Goal: Check status: Check status

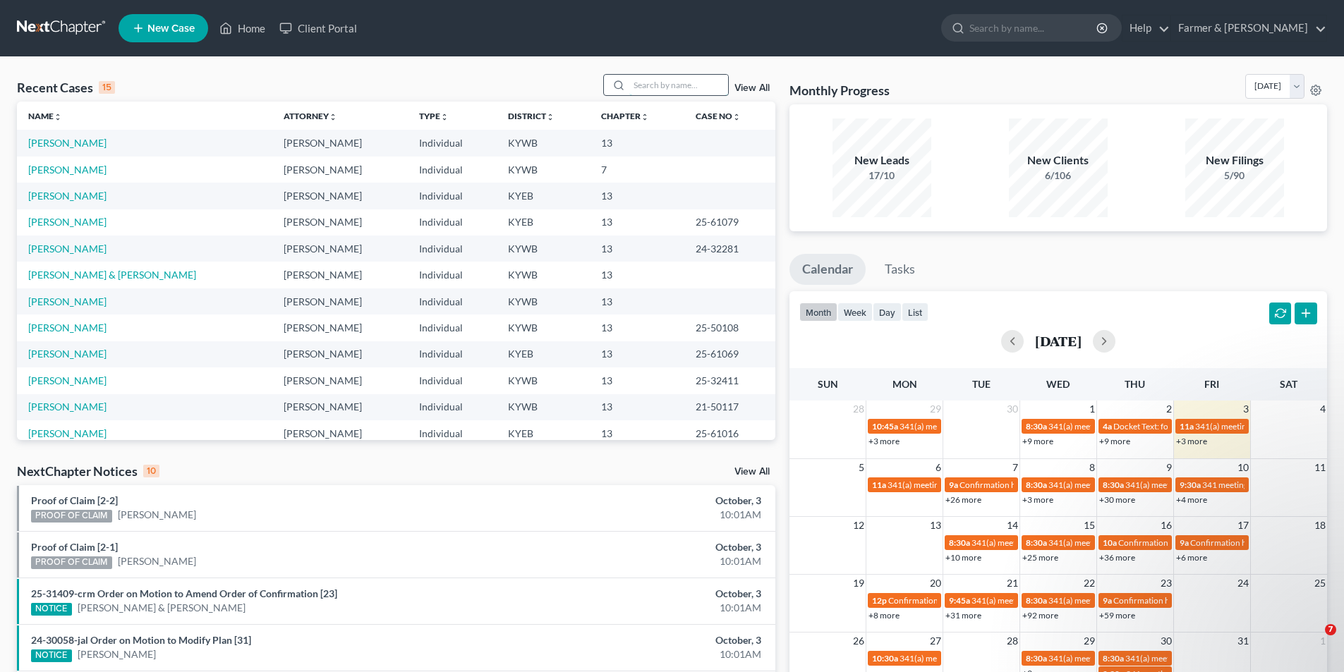
click at [657, 76] on input "search" at bounding box center [678, 85] width 99 height 20
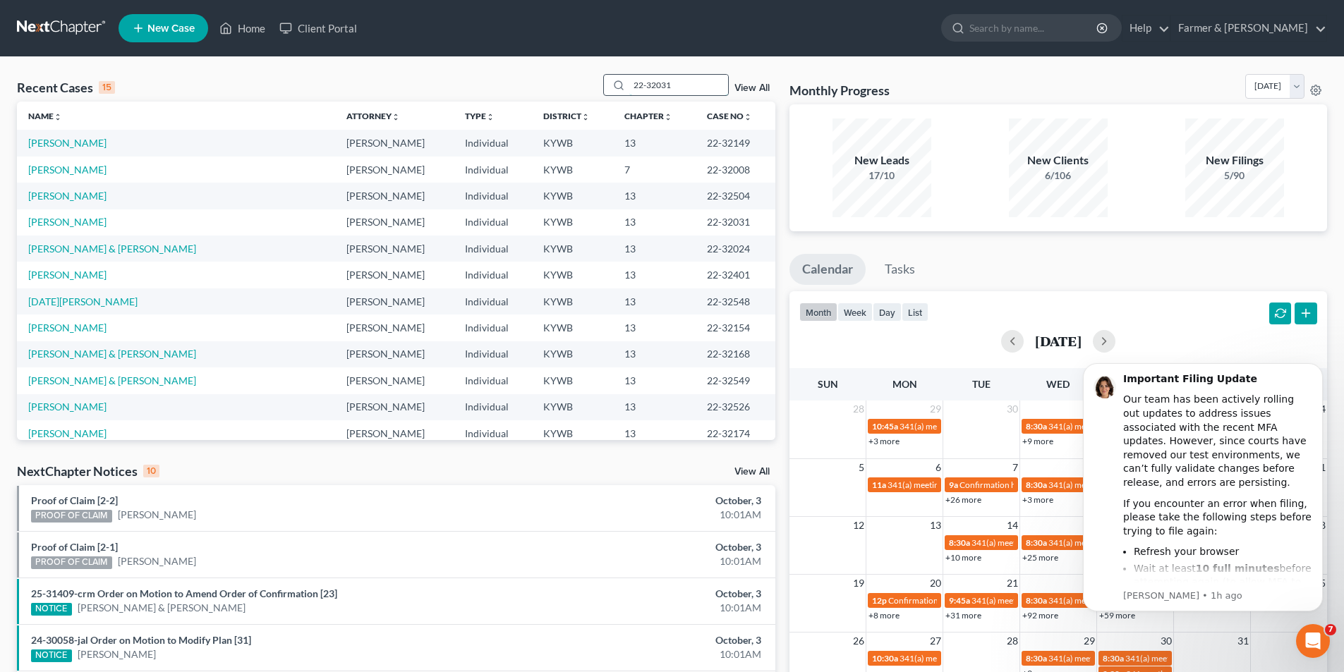
type input "22-32031"
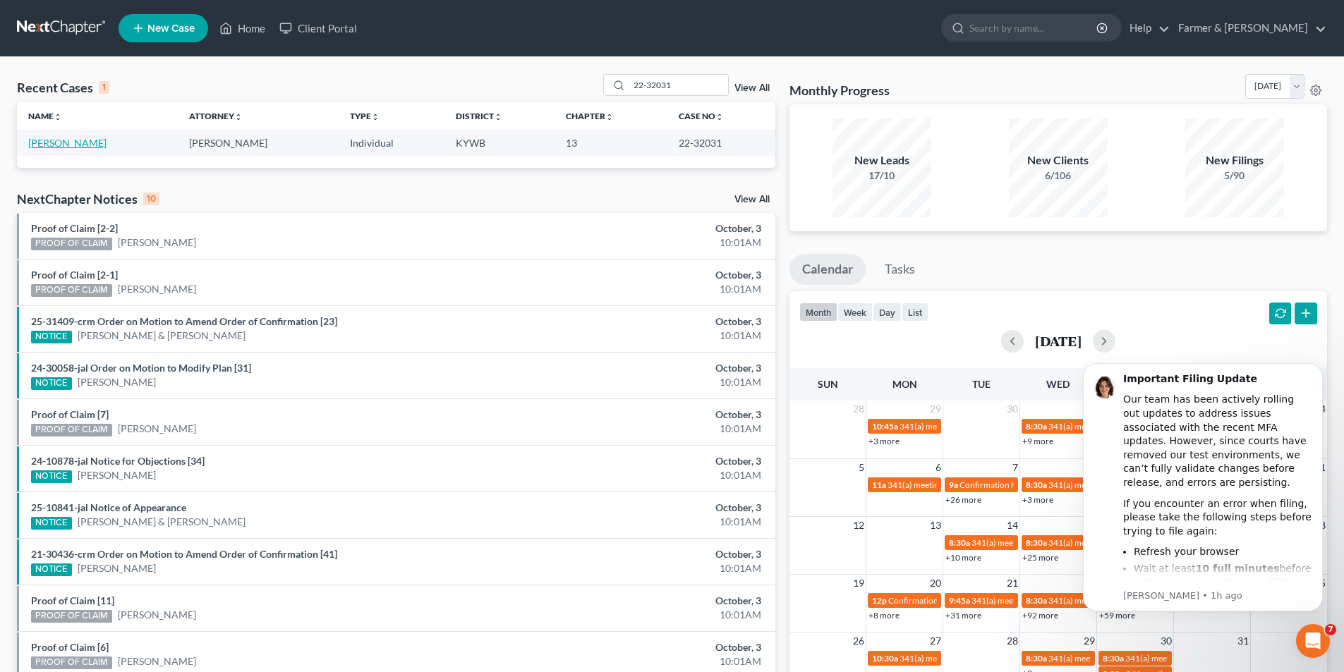
drag, startPoint x: 66, startPoint y: 143, endPoint x: 116, endPoint y: 114, distance: 57.6
click at [68, 143] on link "[PERSON_NAME]" at bounding box center [67, 143] width 78 height 12
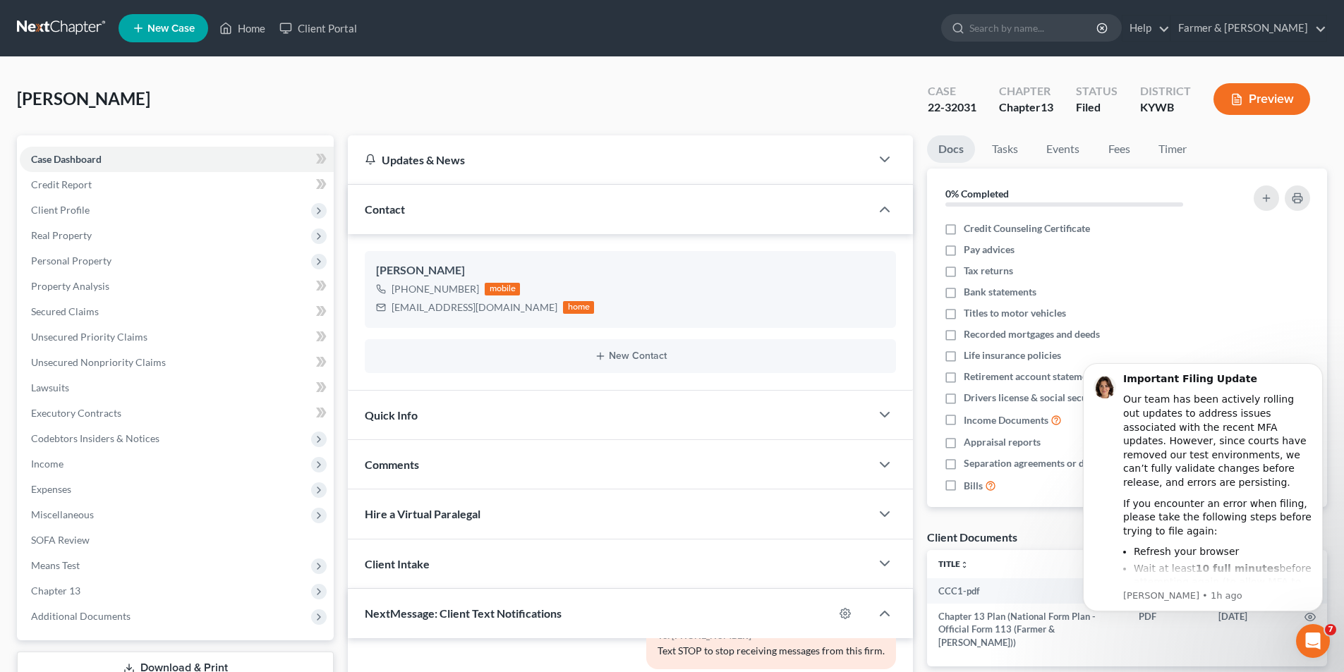
scroll to position [282, 0]
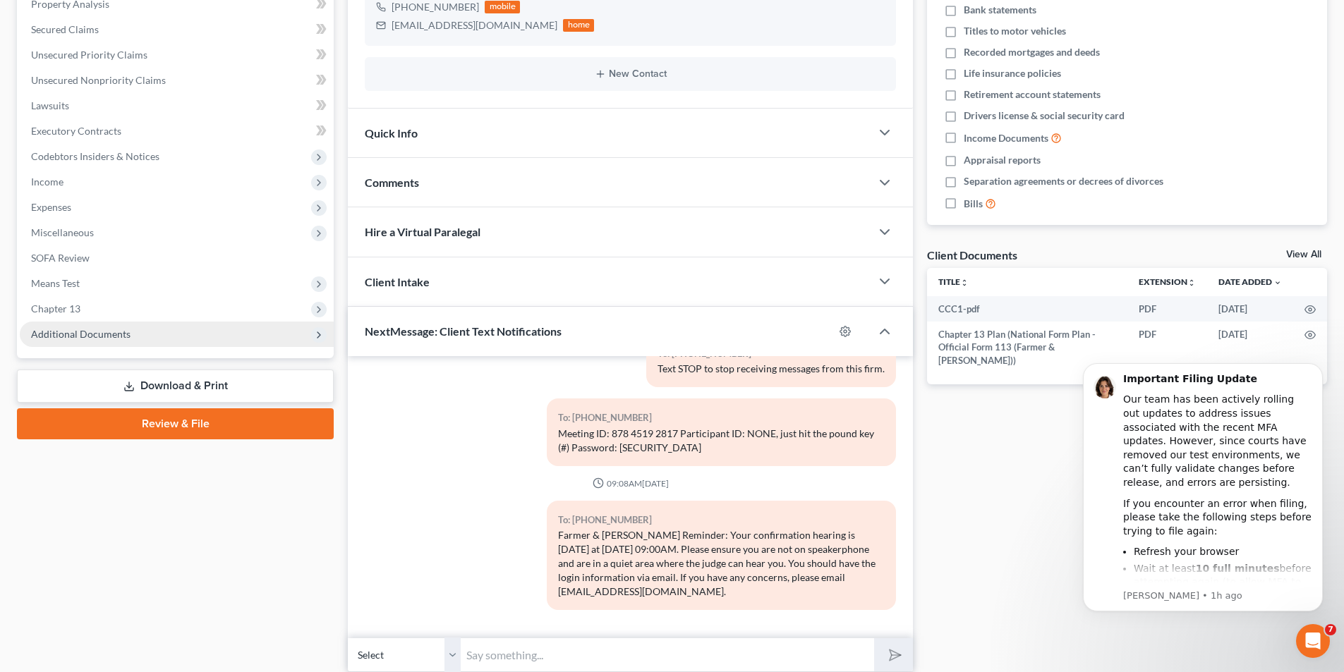
click at [114, 340] on span "Additional Documents" at bounding box center [177, 334] width 314 height 25
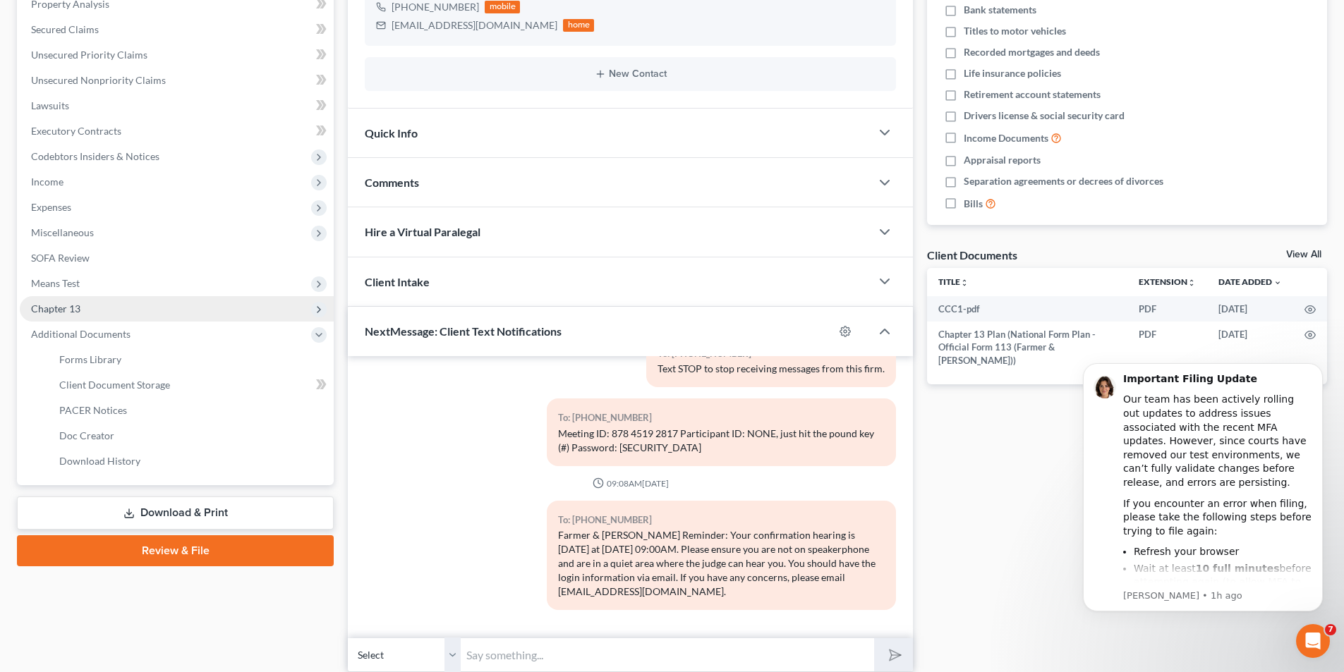
click at [101, 314] on span "Chapter 13" at bounding box center [177, 308] width 314 height 25
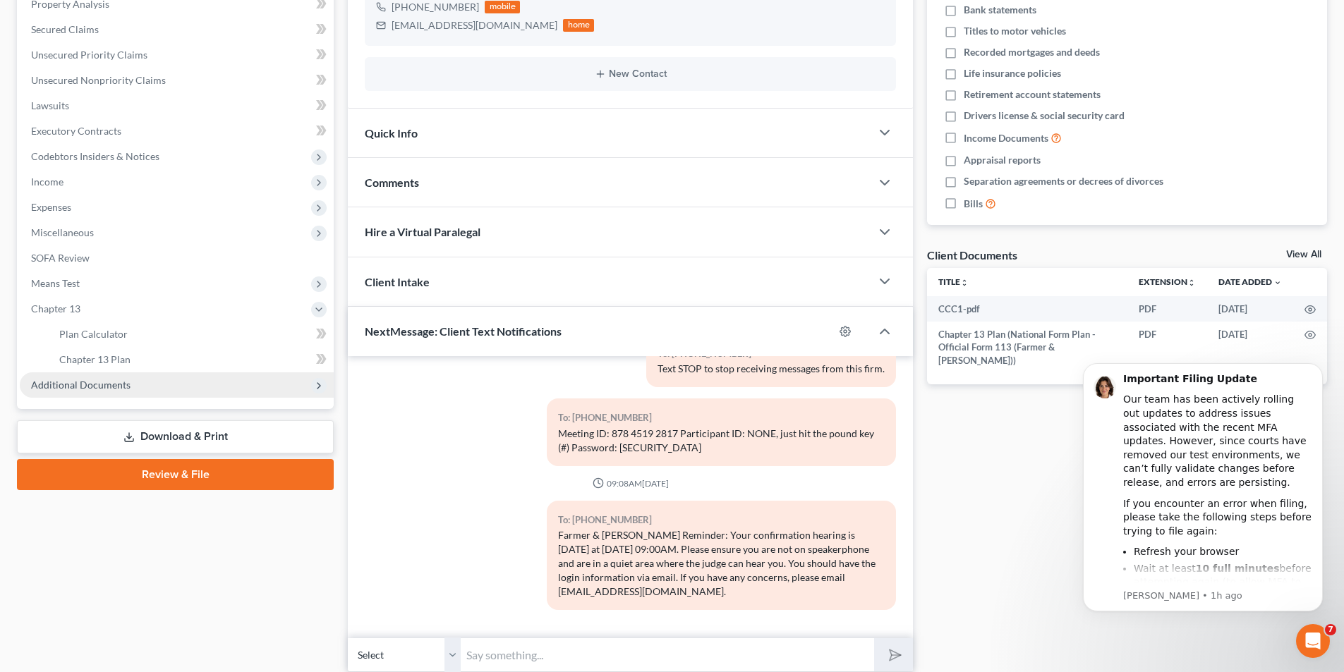
click at [109, 380] on span "Additional Documents" at bounding box center [80, 385] width 99 height 12
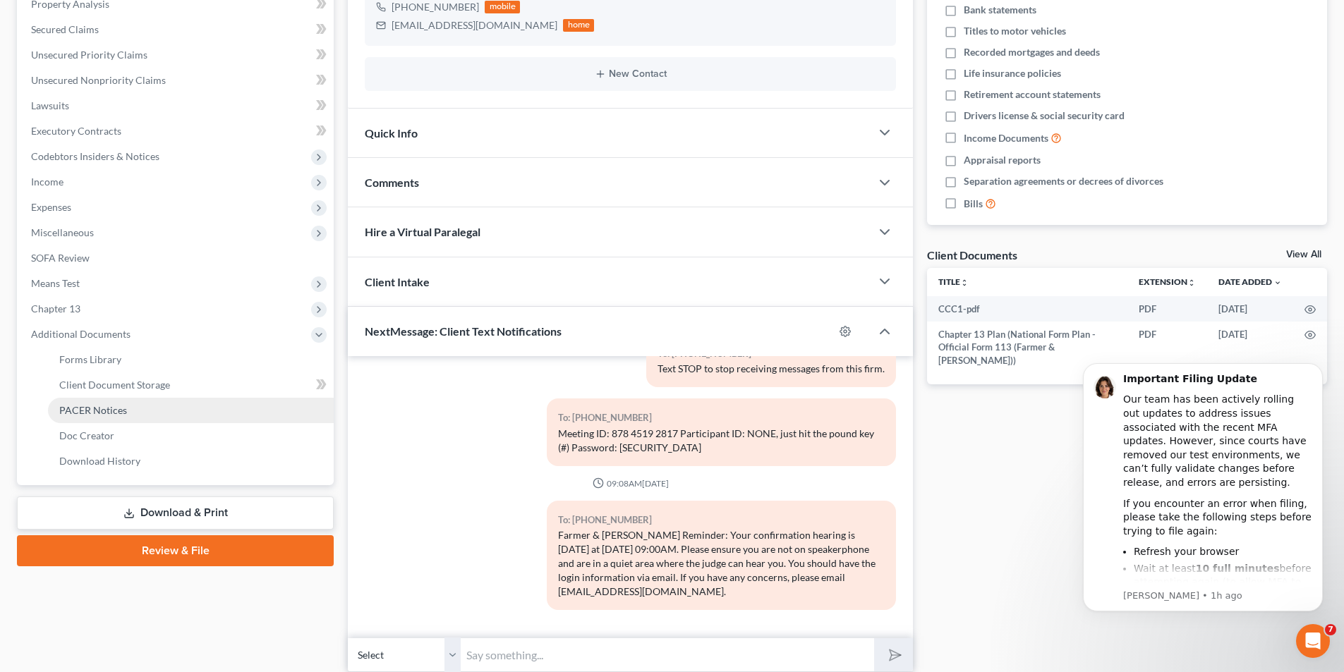
click at [118, 407] on span "PACER Notices" at bounding box center [93, 410] width 68 height 12
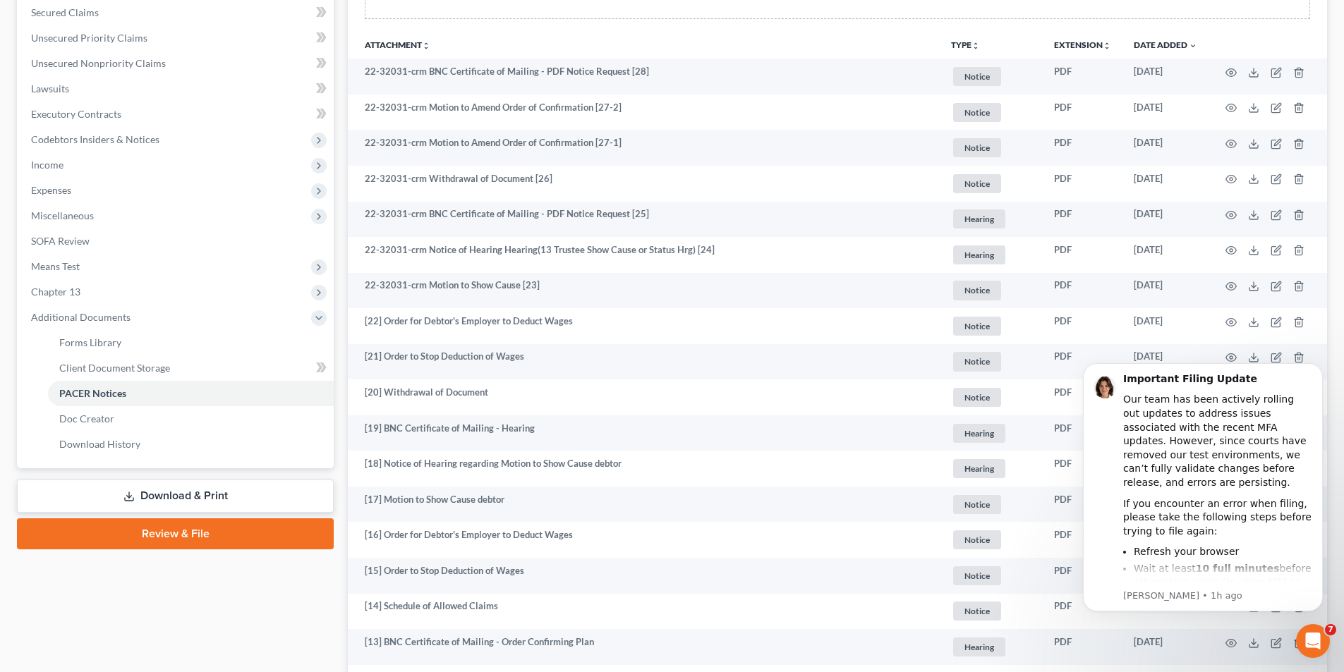
scroll to position [230, 0]
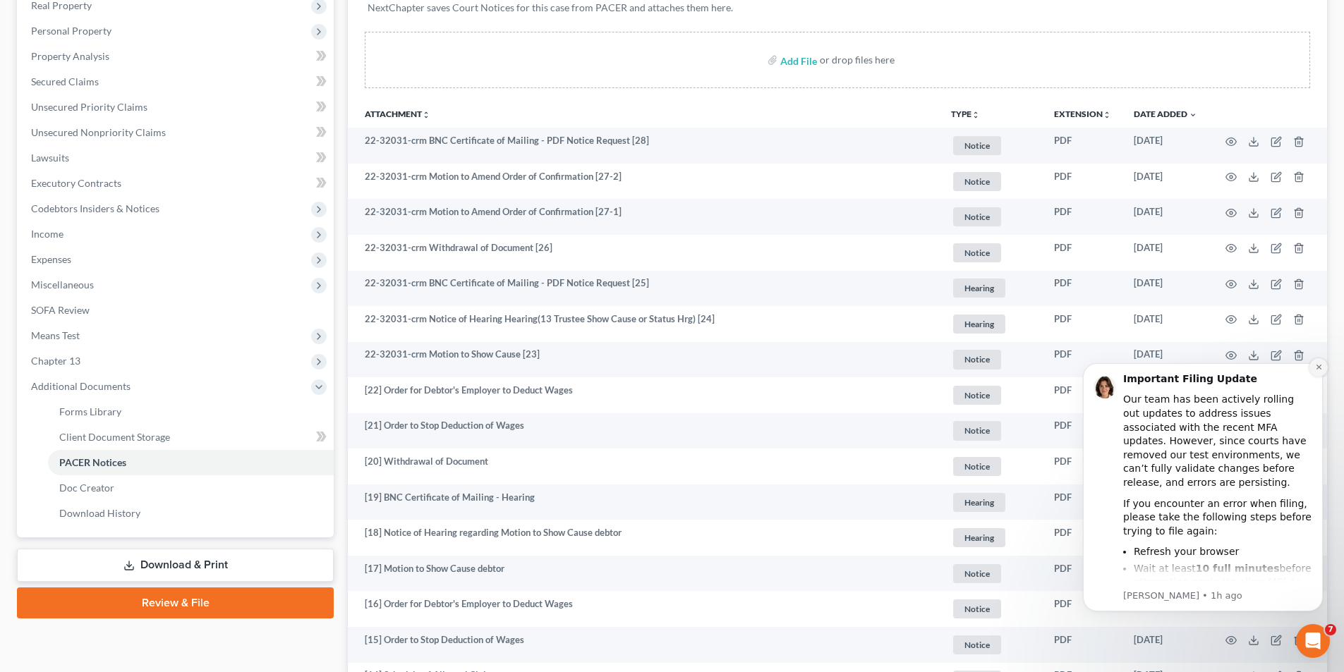
drag, startPoint x: 1320, startPoint y: 369, endPoint x: 2328, endPoint y: 701, distance: 1060.6
click at [1320, 369] on icon "Dismiss notification" at bounding box center [1317, 367] width 5 height 5
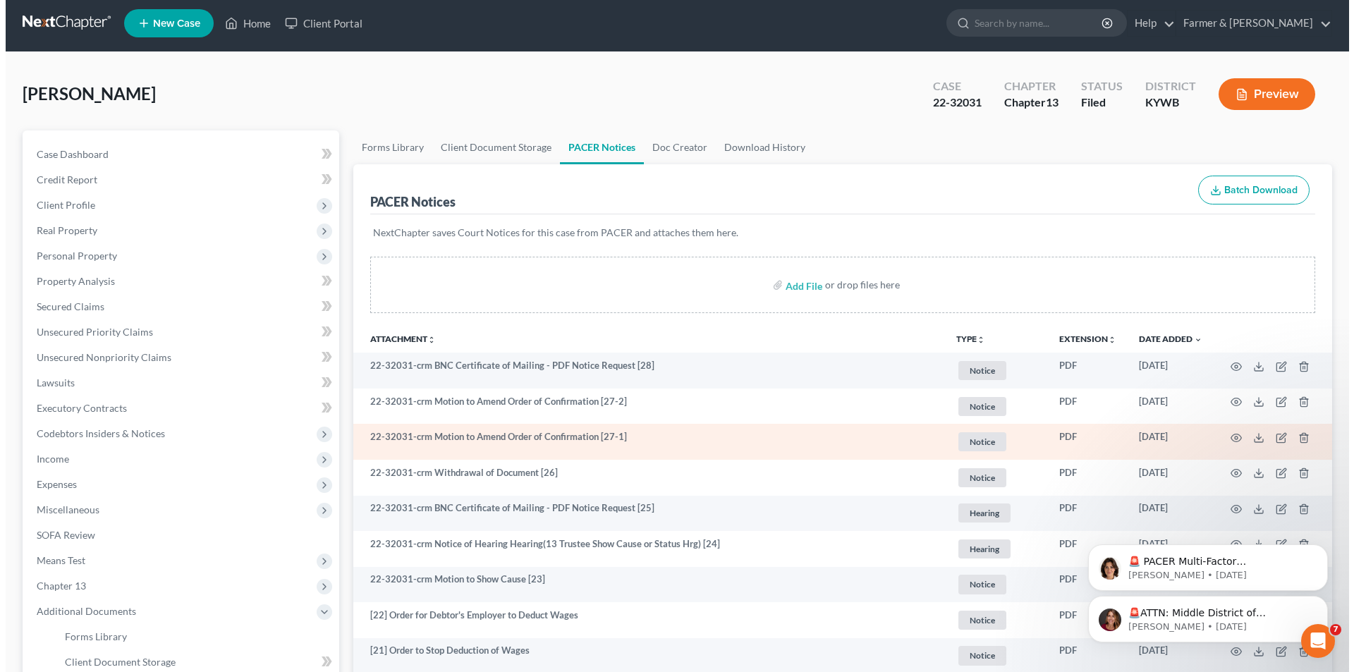
scroll to position [0, 0]
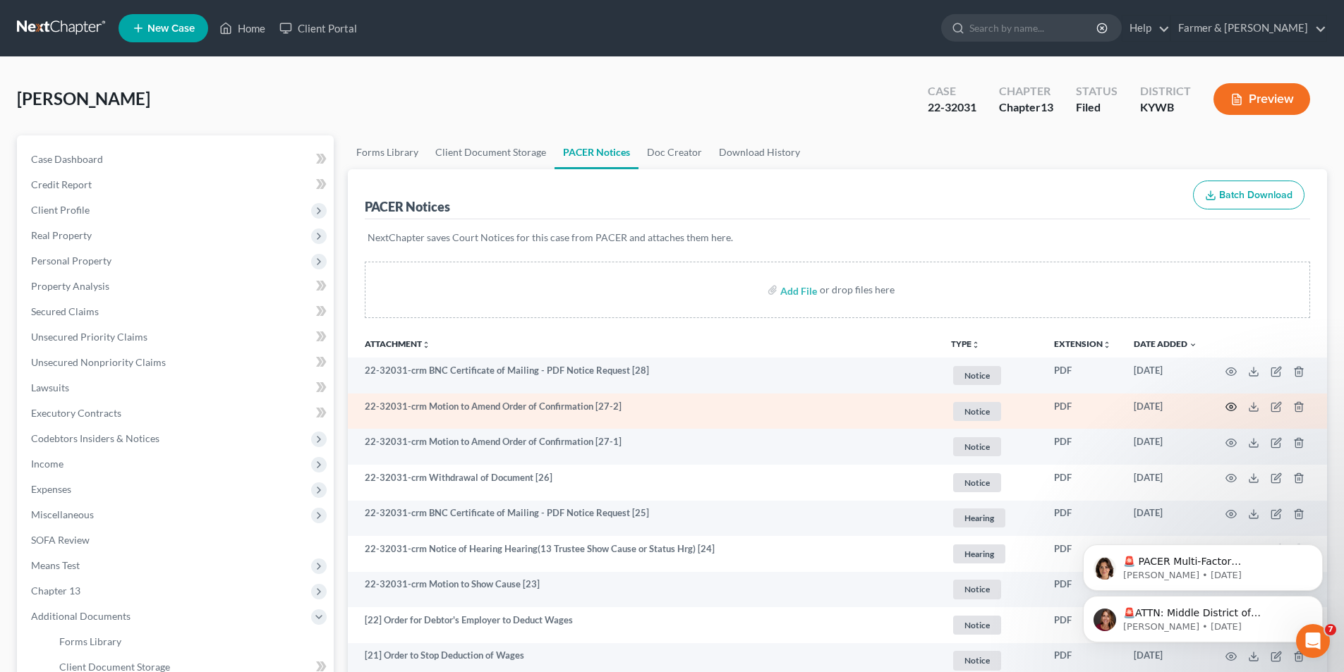
click at [1234, 405] on icon "button" at bounding box center [1231, 407] width 11 height 8
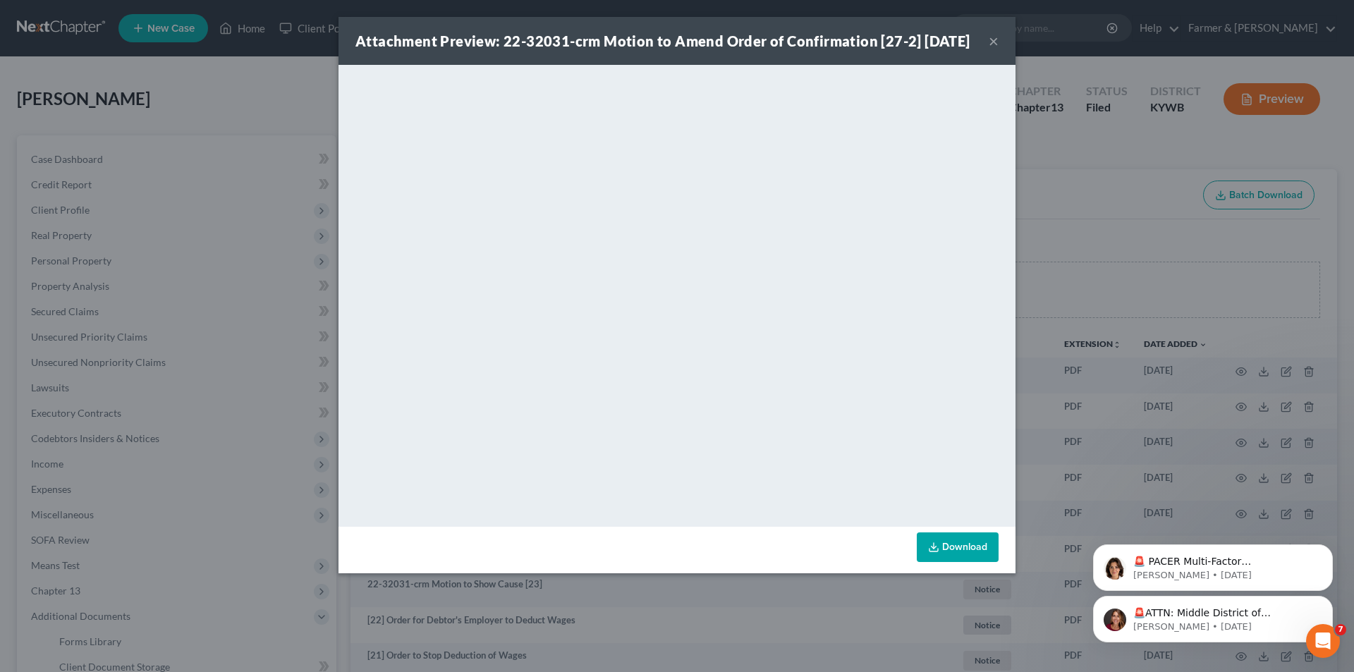
click at [999, 50] on div "Attachment Preview: 22-32031-crm Motion to Amend Order of Confirmation [27-2] […" at bounding box center [677, 41] width 677 height 48
